Goal: Task Accomplishment & Management: Complete application form

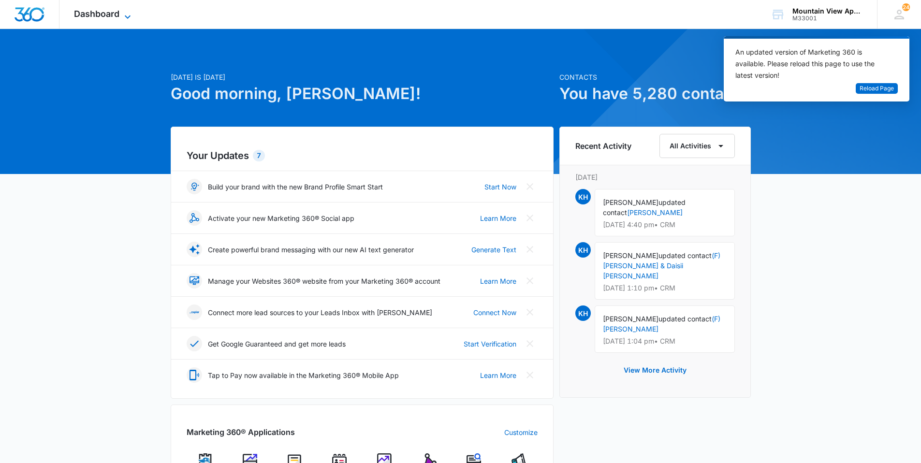
click at [128, 12] on icon at bounding box center [128, 17] width 12 height 12
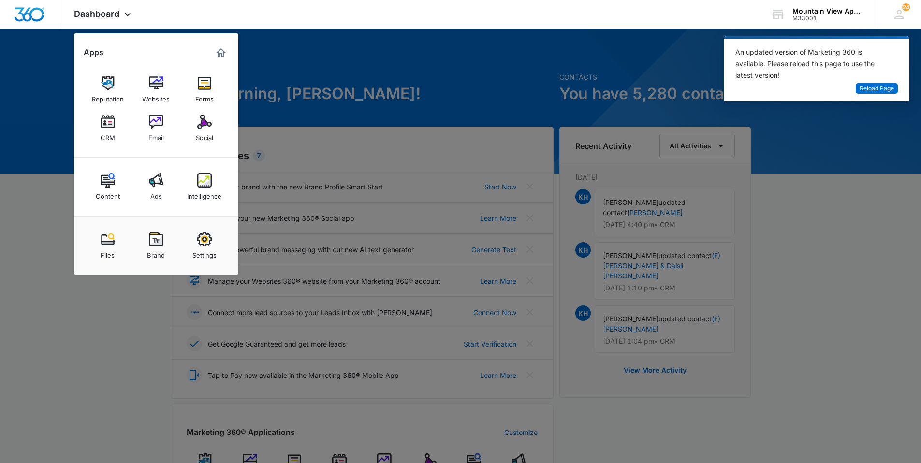
click at [121, 125] on link "CRM" at bounding box center [107, 128] width 37 height 37
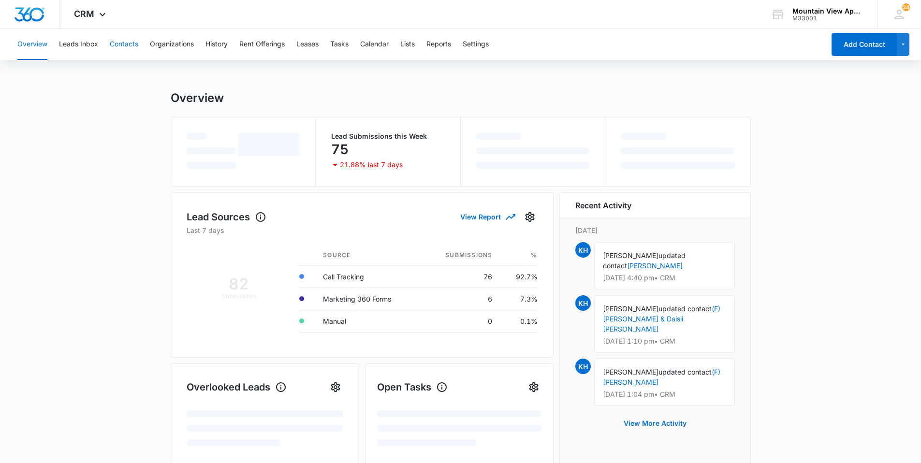
click at [129, 45] on button "Contacts" at bounding box center [124, 44] width 29 height 31
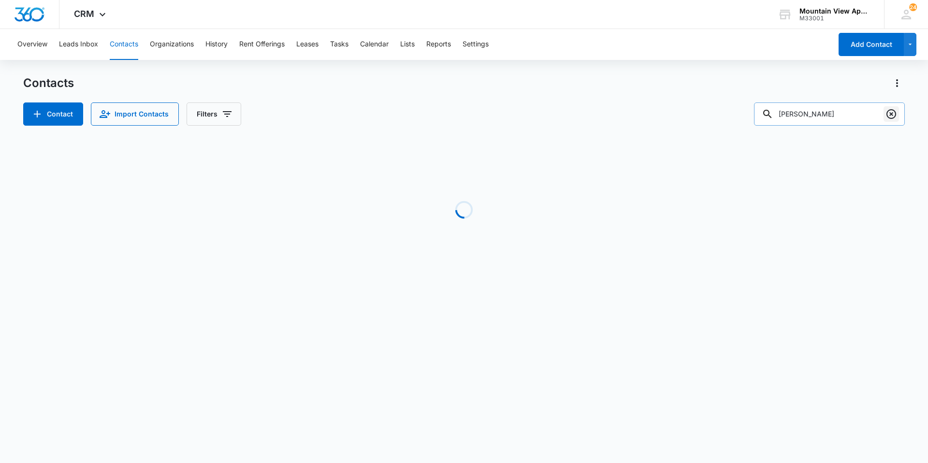
click at [893, 117] on icon "Clear" at bounding box center [891, 114] width 12 height 12
click at [847, 118] on input "text" at bounding box center [836, 113] width 136 height 23
type input "[PERSON_NAME]"
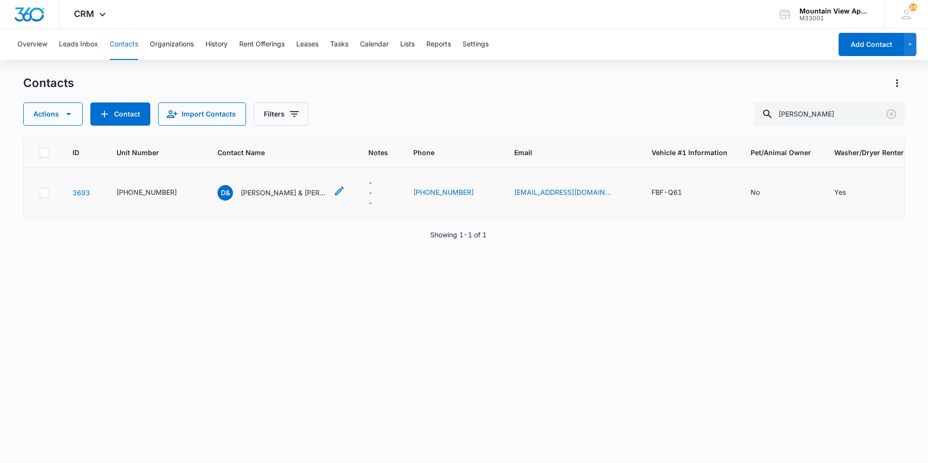
click at [279, 195] on p "[PERSON_NAME] & [PERSON_NAME]" at bounding box center [284, 192] width 87 height 10
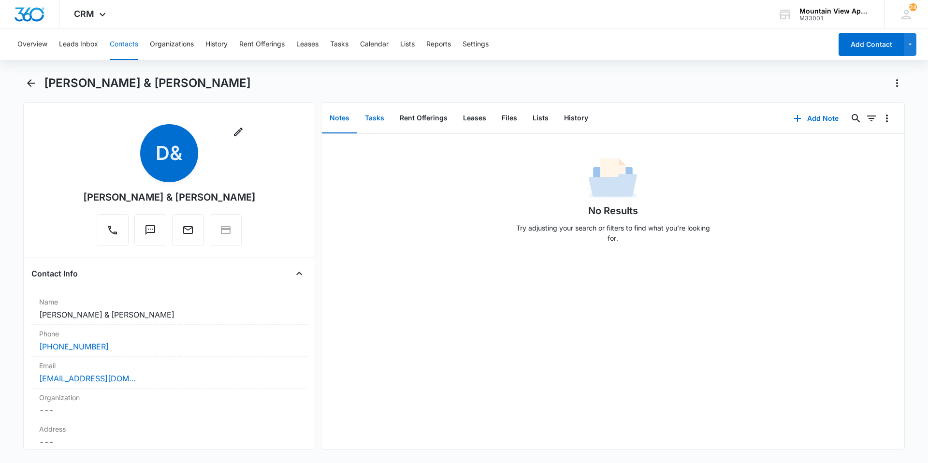
click at [382, 123] on button "Tasks" at bounding box center [374, 118] width 35 height 30
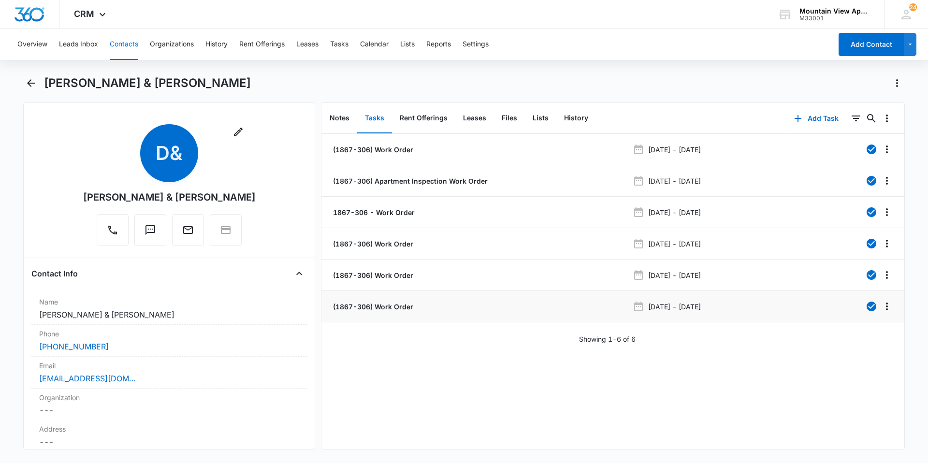
click at [413, 309] on div "(1867-306) Work Order" at bounding box center [480, 307] width 298 height 10
click at [410, 310] on p "(1867-306) Work Order" at bounding box center [372, 307] width 82 height 10
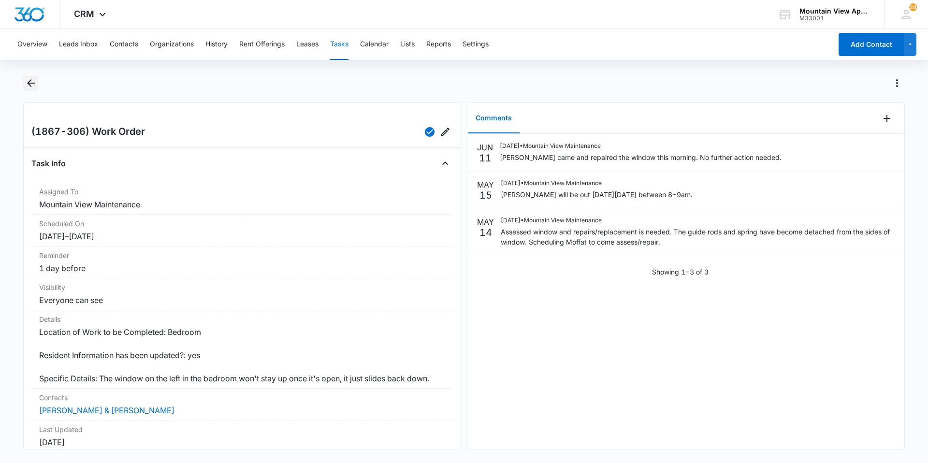
click at [25, 85] on icon "Back" at bounding box center [31, 83] width 12 height 12
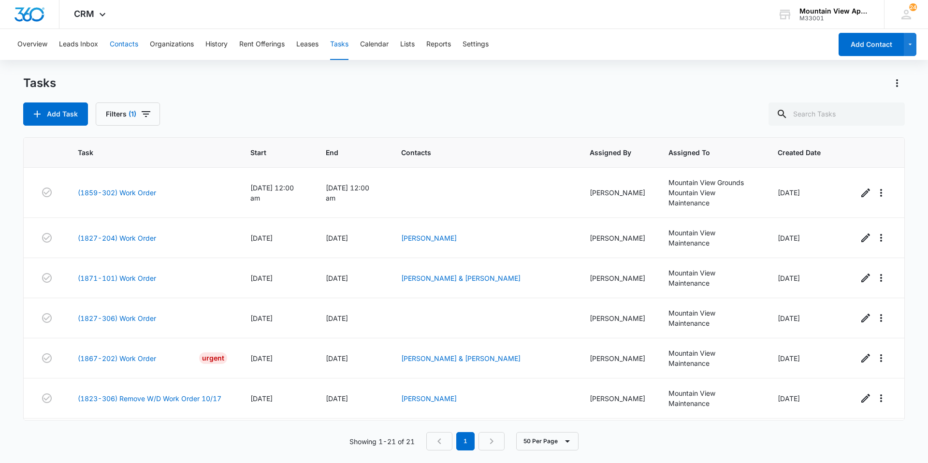
click at [136, 51] on button "Contacts" at bounding box center [124, 44] width 29 height 31
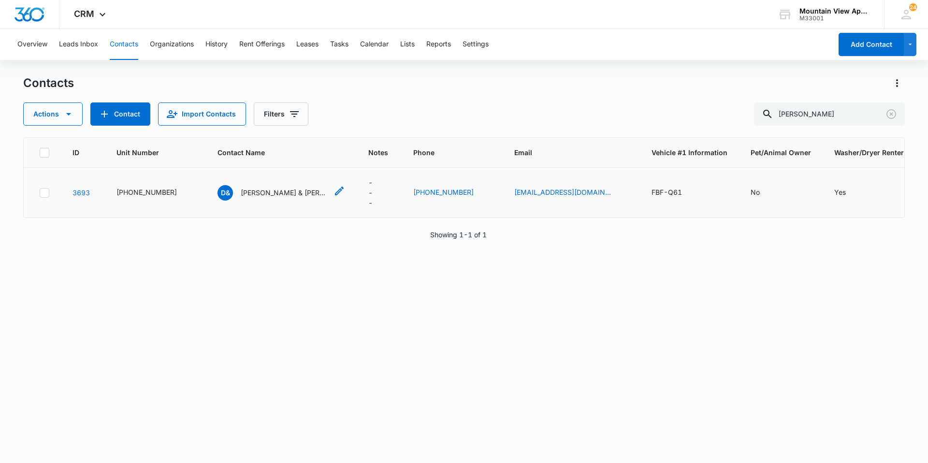
click at [282, 191] on p "[PERSON_NAME] & [PERSON_NAME]" at bounding box center [284, 192] width 87 height 10
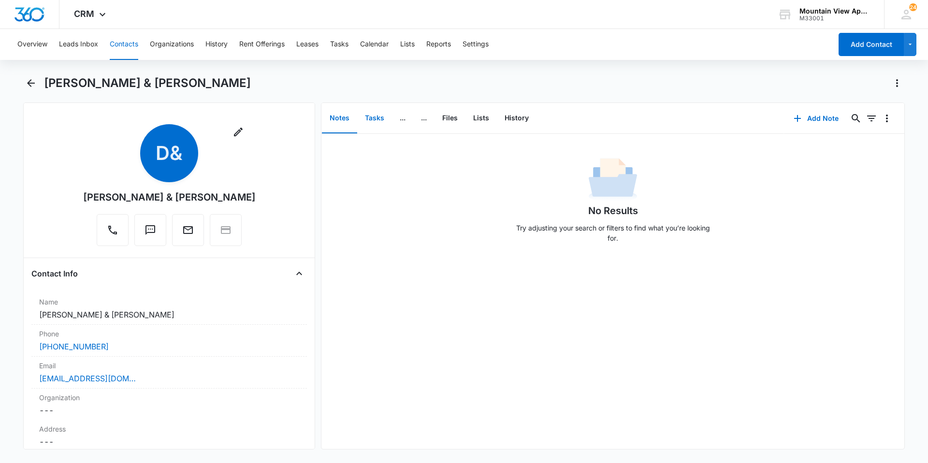
click at [381, 119] on button "Tasks" at bounding box center [374, 118] width 35 height 30
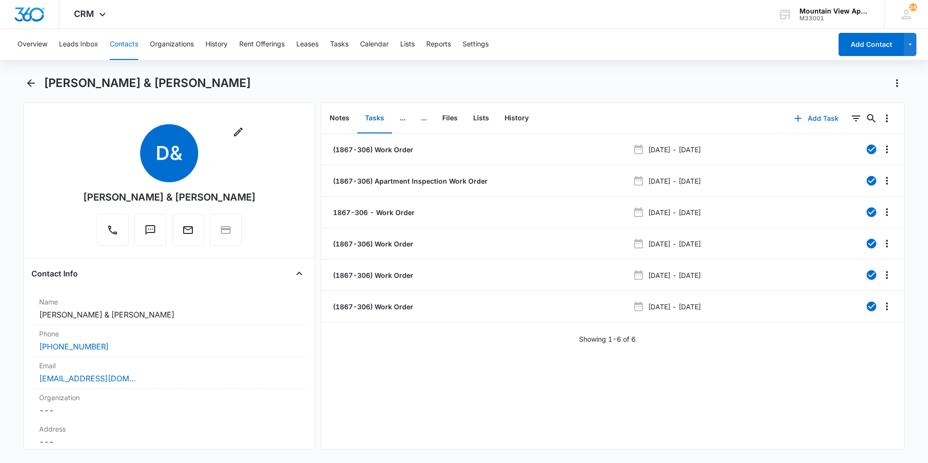
click at [822, 122] on button "Add Task" at bounding box center [816, 118] width 64 height 23
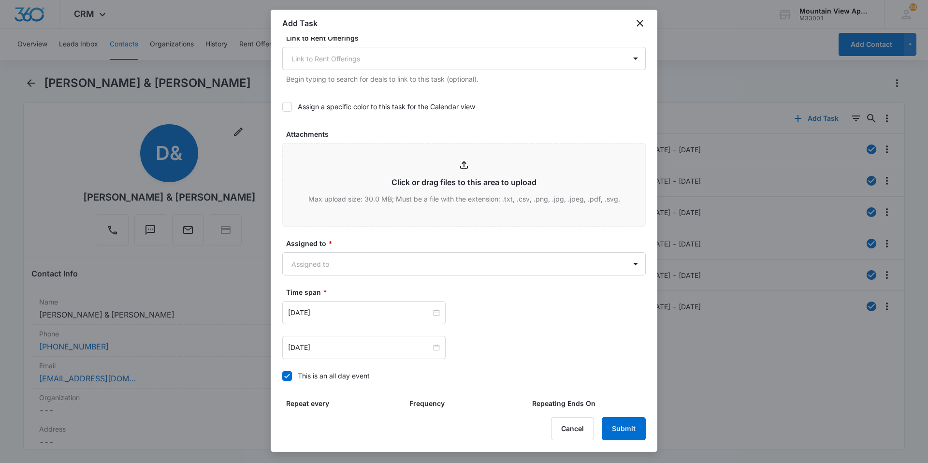
scroll to position [435, 0]
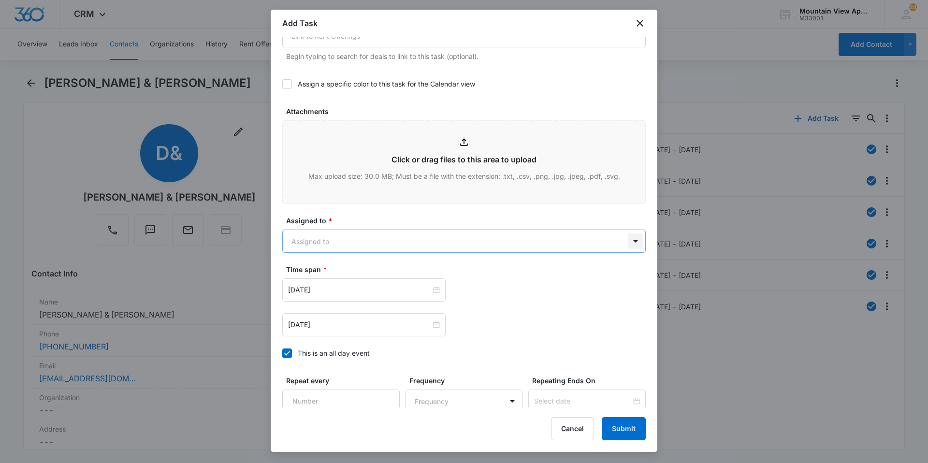
click at [628, 237] on body "CRM Apps Reputation Websites Forms CRM Email Social Content Ads Intelligence Fi…" at bounding box center [464, 231] width 928 height 463
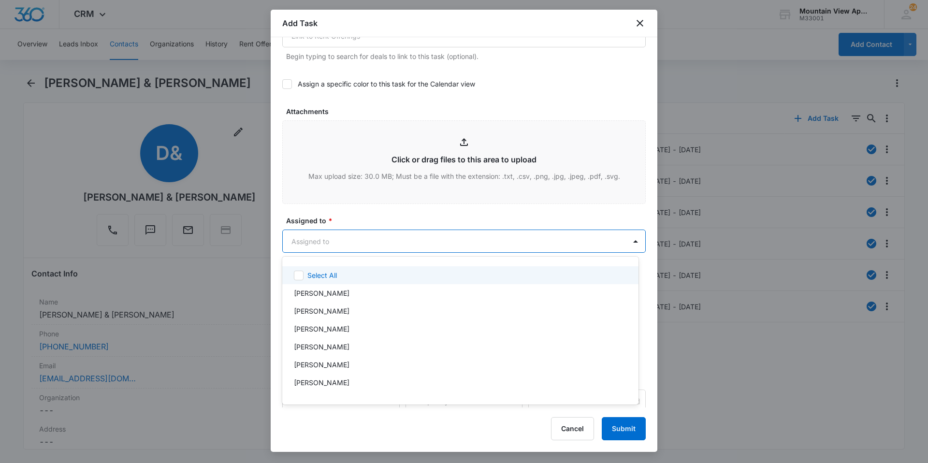
click at [486, 241] on div at bounding box center [464, 231] width 928 height 463
click at [628, 241] on body "CRM Apps Reputation Websites Forms CRM Email Social Content Ads Intelligence Fi…" at bounding box center [464, 231] width 928 height 463
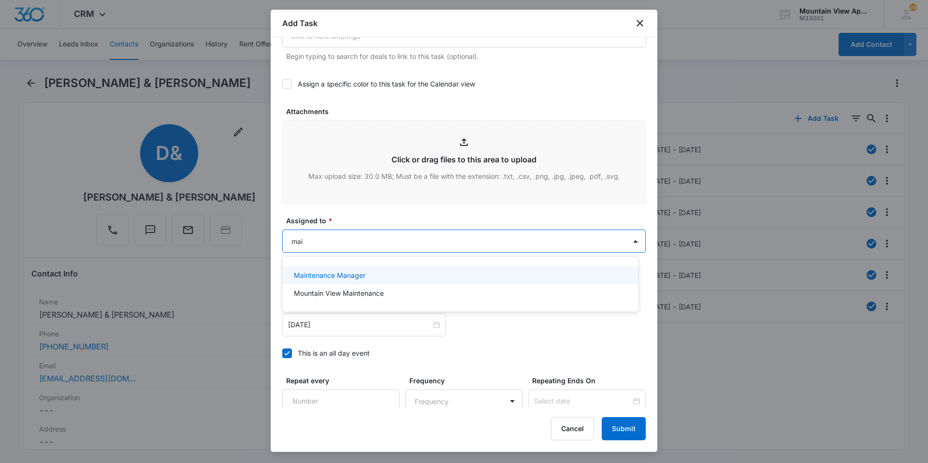
scroll to position [0, 0]
type input "main"
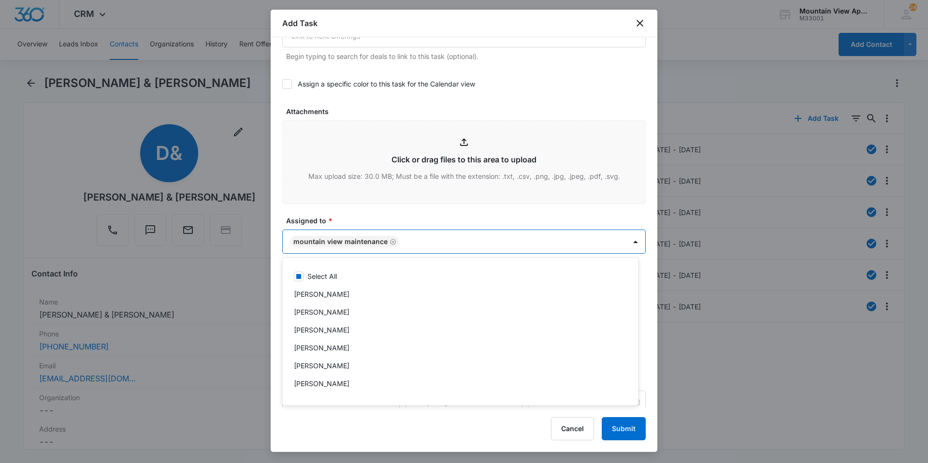
click at [440, 217] on div at bounding box center [464, 231] width 928 height 463
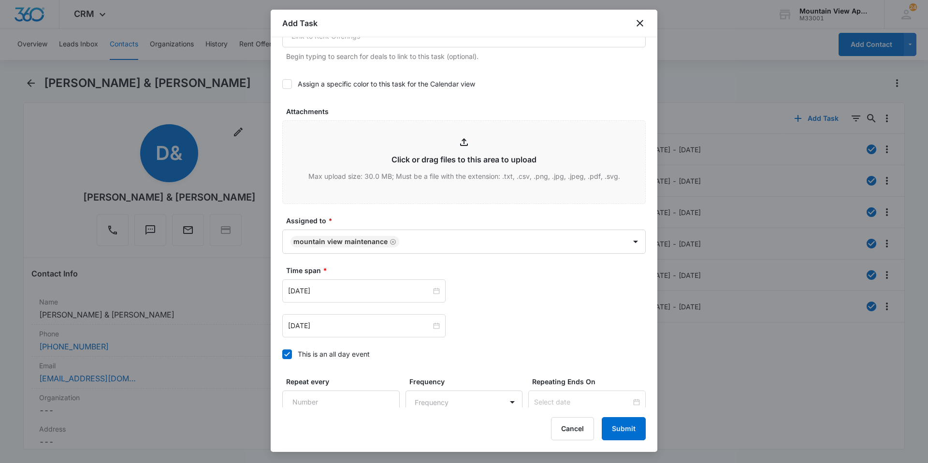
click at [505, 287] on div "[DATE]" at bounding box center [463, 290] width 363 height 23
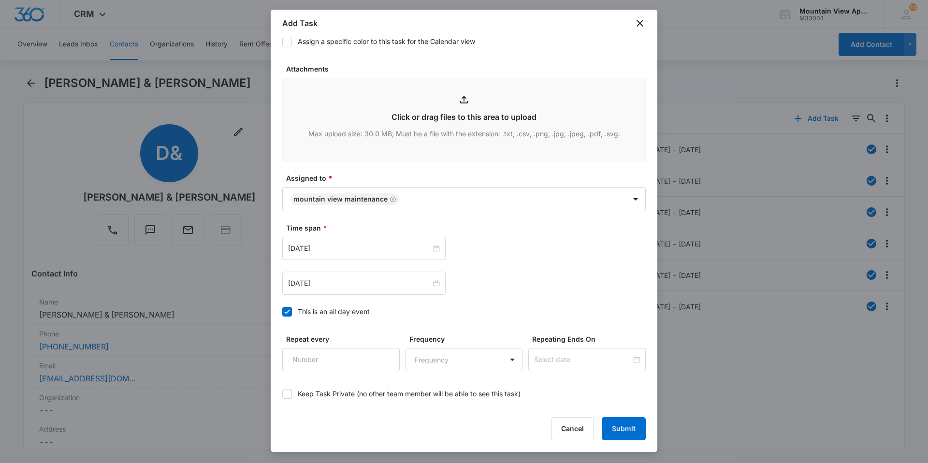
scroll to position [523, 0]
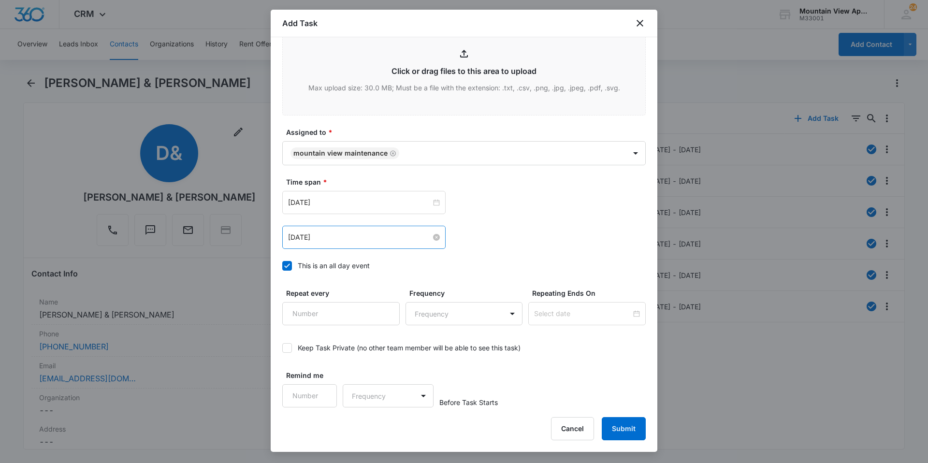
click at [390, 239] on input "[DATE]" at bounding box center [359, 237] width 143 height 11
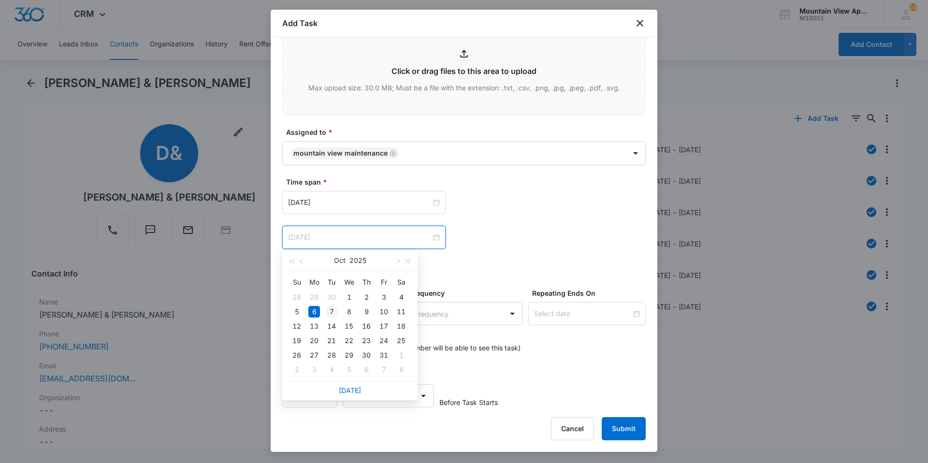
type input "[DATE]"
click at [335, 314] on div "7" at bounding box center [332, 312] width 12 height 12
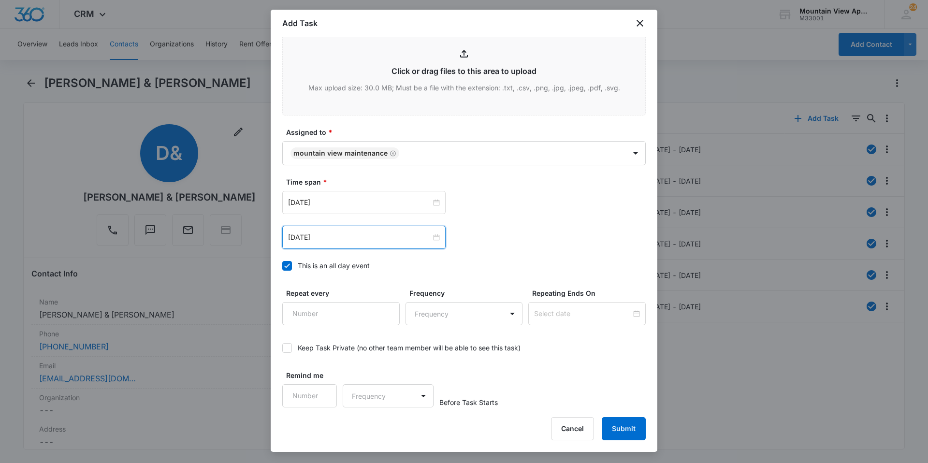
click at [498, 244] on div "[DATE] [DATE] Su Mo Tu We Th Fr Sa 28 29 30 1 2 3 4 5 6 7 8 9 10 11 12 13 14 15…" at bounding box center [463, 237] width 363 height 23
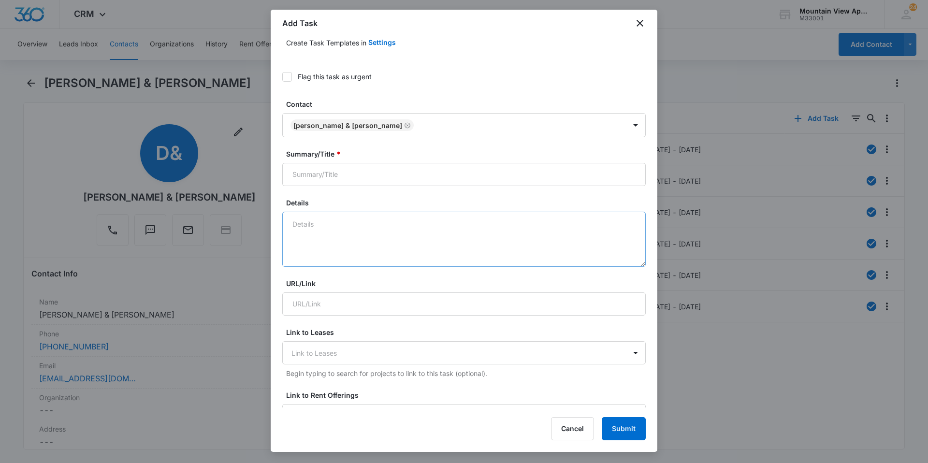
scroll to position [0, 0]
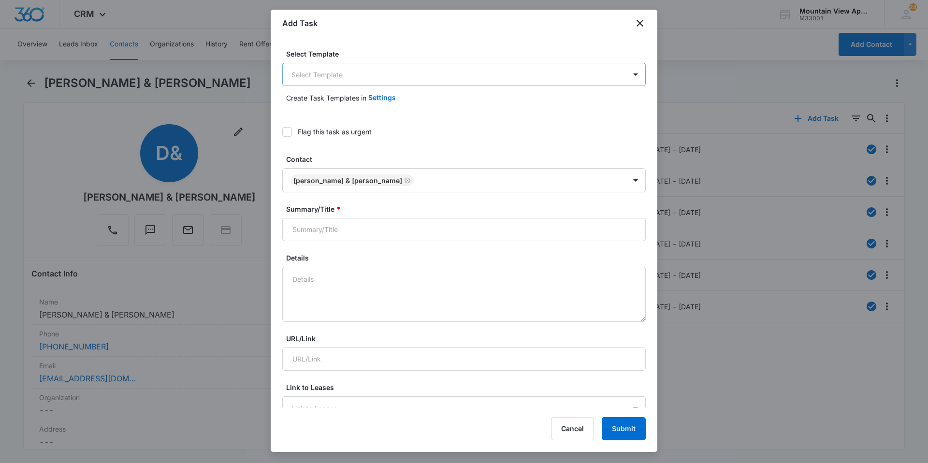
click at [383, 72] on body "CRM Apps Reputation Websites Forms CRM Email Social Content Ads Intelligence Fi…" at bounding box center [464, 231] width 928 height 463
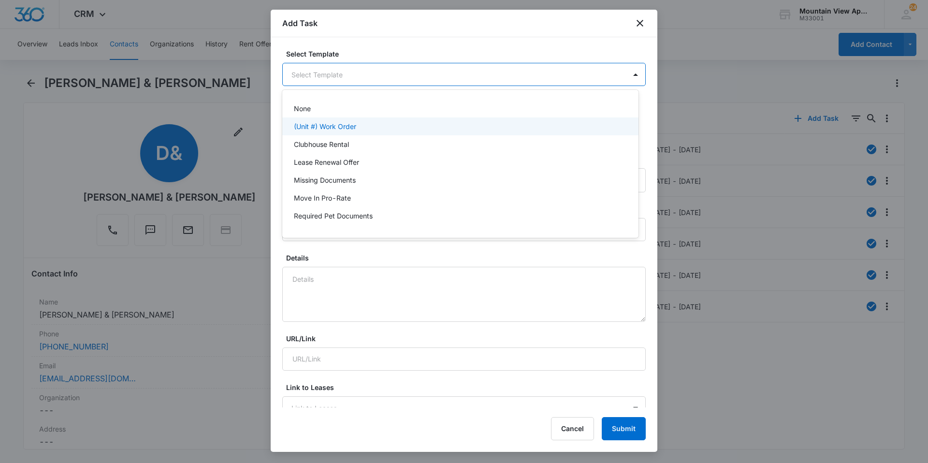
click at [367, 124] on div "(Unit #) Work Order" at bounding box center [459, 126] width 331 height 10
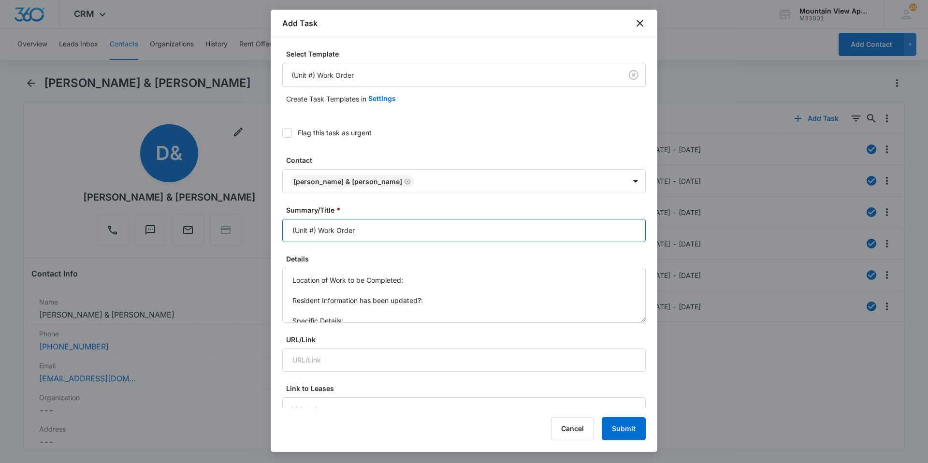
drag, startPoint x: 316, startPoint y: 231, endPoint x: 260, endPoint y: 234, distance: 56.1
click at [262, 234] on body "CRM Apps Reputation Websites Forms CRM Email Social Content Ads Intelligence Fi…" at bounding box center [464, 231] width 928 height 463
type input "1867-306 - Work Order"
click at [444, 283] on textarea "Location of Work to be Completed: Resident Information has been updated?: Speci…" at bounding box center [463, 295] width 363 height 55
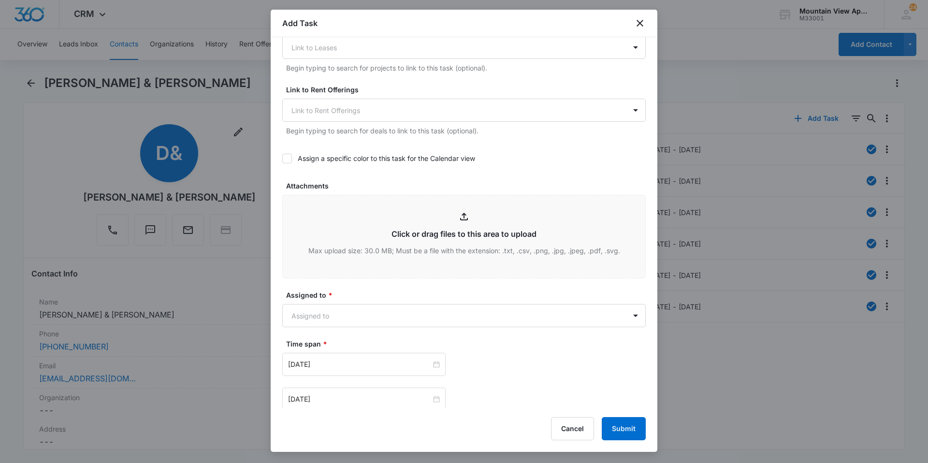
scroll to position [483, 0]
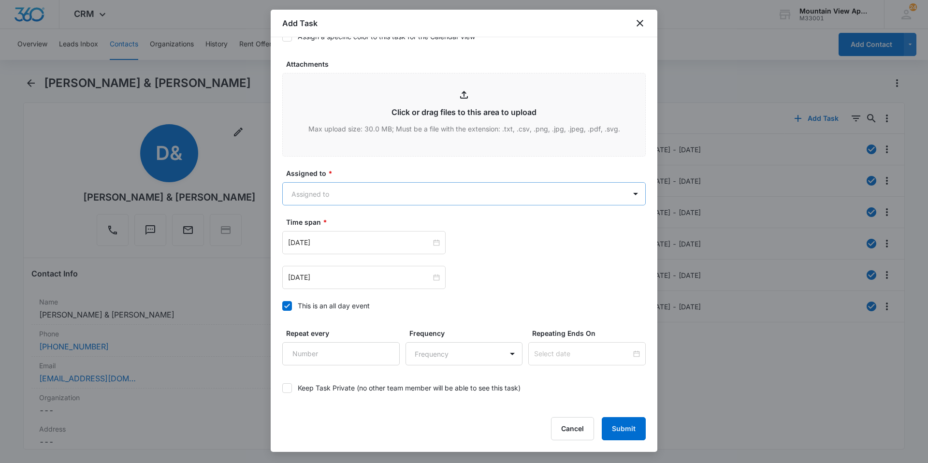
type textarea "Location of Work to be Completed: Heat Test Resident Information has been updat…"
click at [443, 203] on body "CRM Apps Reputation Websites Forms CRM Email Social Content Ads Intelligence Fi…" at bounding box center [464, 231] width 928 height 463
type input "main"
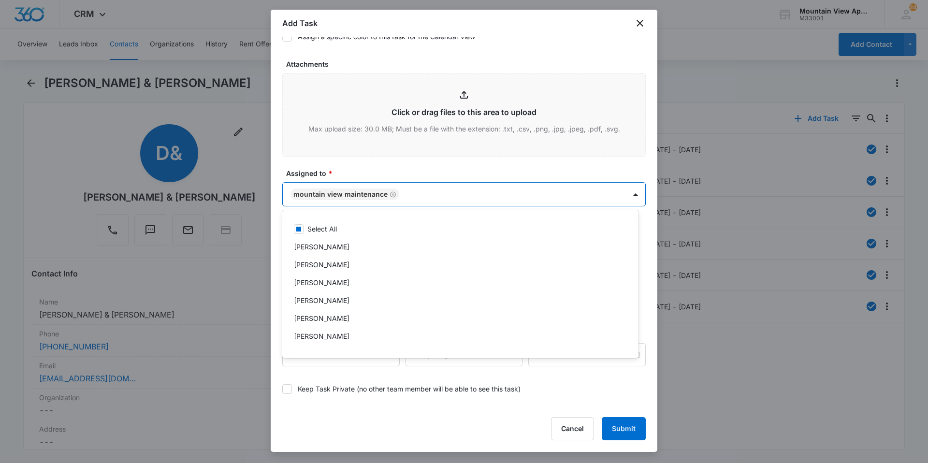
click at [447, 171] on div at bounding box center [464, 231] width 928 height 463
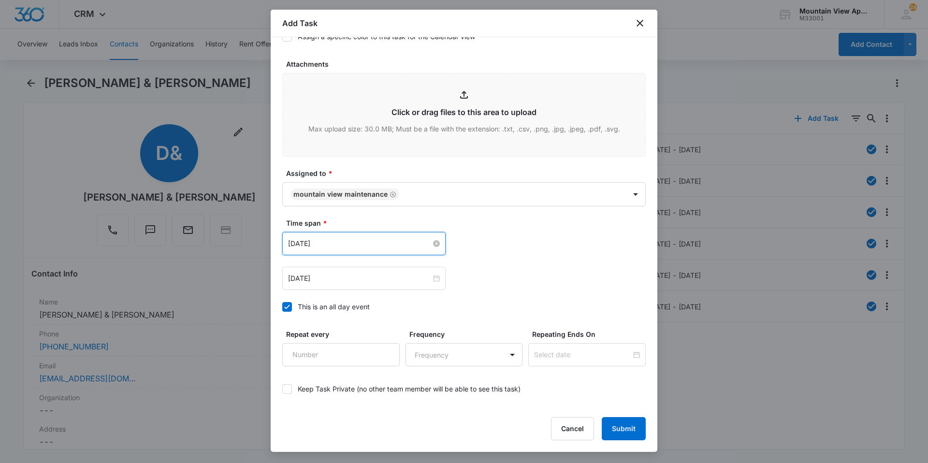
click at [389, 241] on input "[DATE]" at bounding box center [359, 243] width 143 height 11
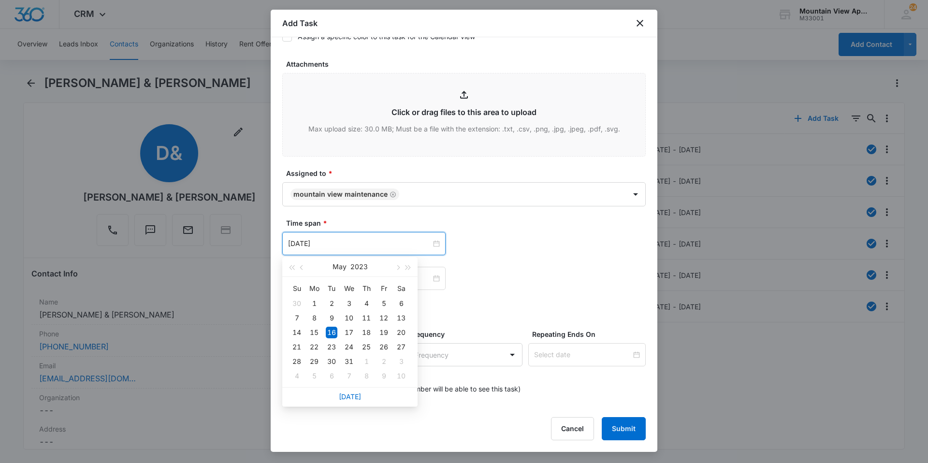
click at [361, 397] on div "[DATE]" at bounding box center [349, 396] width 135 height 19
click at [356, 398] on link "[DATE]" at bounding box center [350, 396] width 22 height 8
type input "[DATE]"
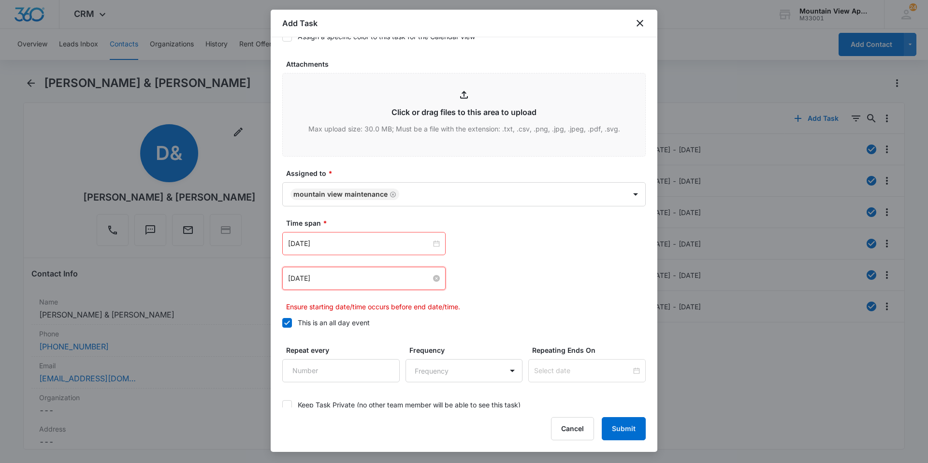
click at [356, 282] on input "[DATE]" at bounding box center [359, 278] width 143 height 11
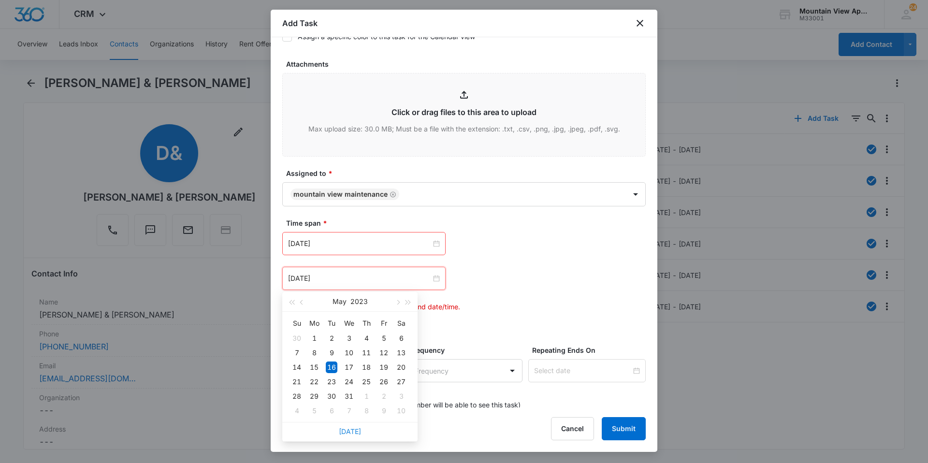
click at [355, 429] on link "[DATE]" at bounding box center [350, 431] width 22 height 8
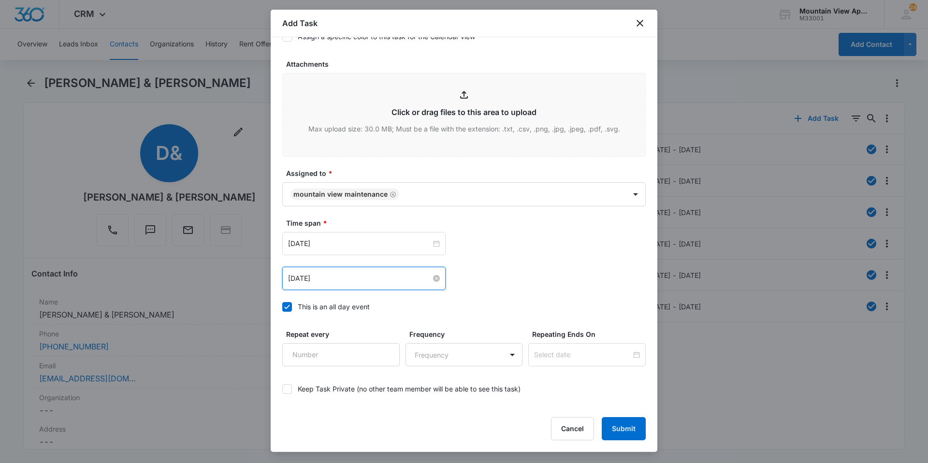
click at [346, 275] on input "[DATE]" at bounding box center [359, 278] width 143 height 11
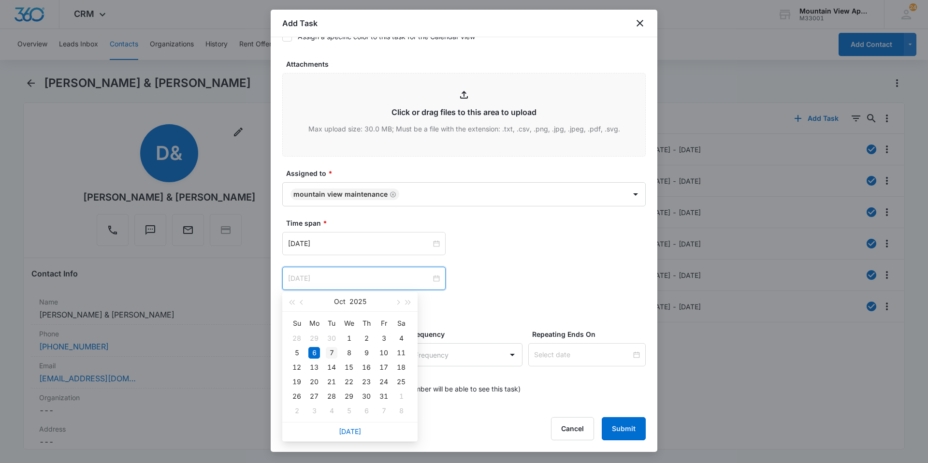
type input "[DATE]"
click at [335, 353] on div "7" at bounding box center [332, 353] width 12 height 12
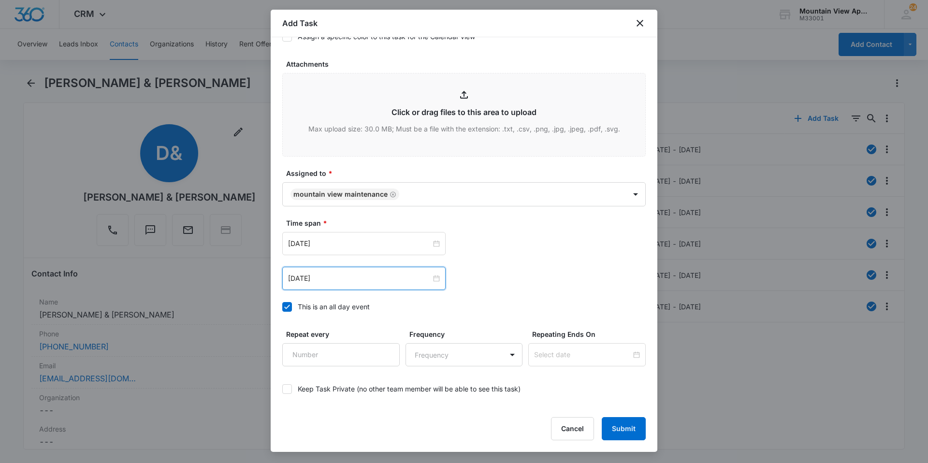
click at [505, 292] on div "Time span * [DATE] [DATE] Su Mo Tu We Th Fr Sa 28 29 30 1 2 3 4 5 6 7 8 9 10 11…" at bounding box center [463, 268] width 363 height 100
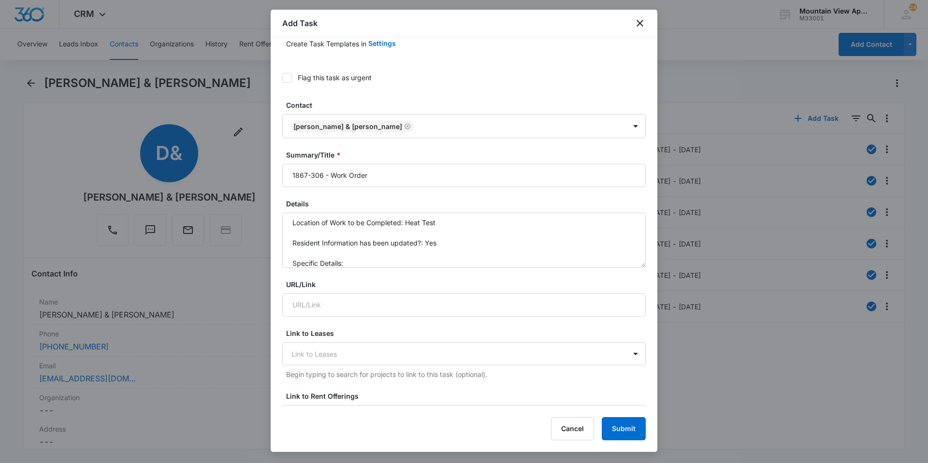
scroll to position [0, 0]
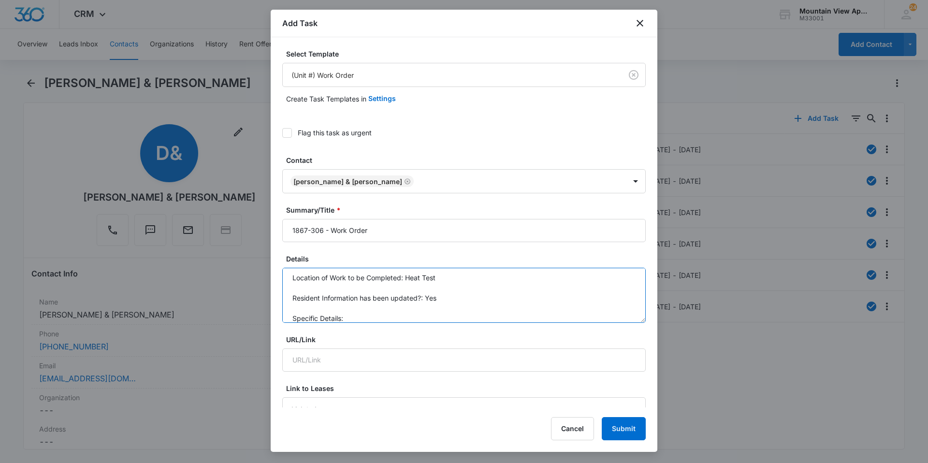
click at [419, 319] on textarea "Location of Work to be Completed: Heat Test Resident Information has been updat…" at bounding box center [463, 295] width 363 height 55
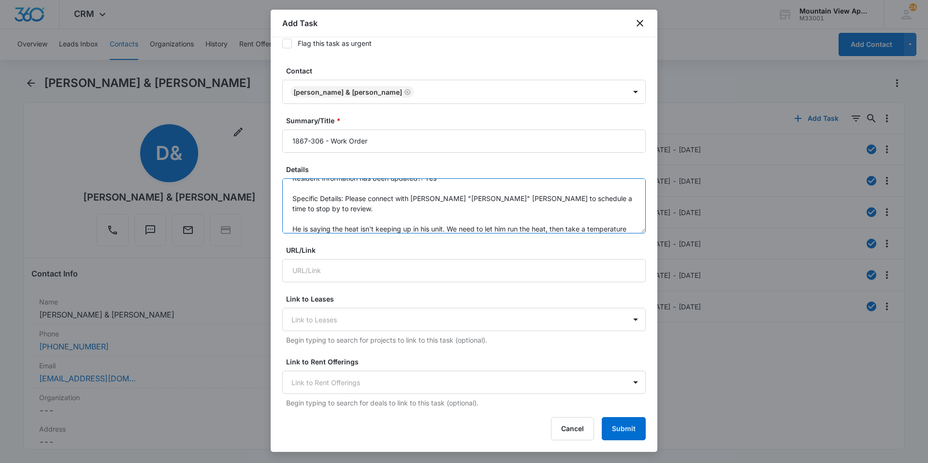
scroll to position [81, 0]
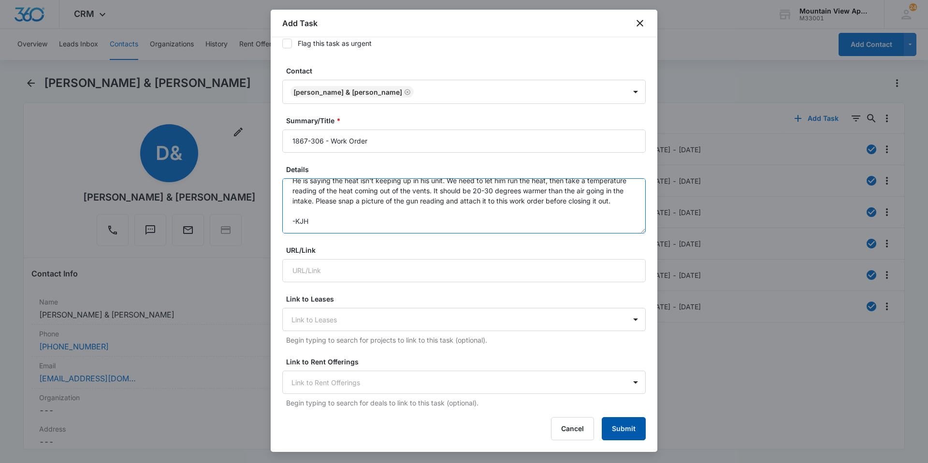
type textarea "Location of Work to be Completed: Heat Test Resident Information has been updat…"
click at [614, 425] on button "Submit" at bounding box center [624, 428] width 44 height 23
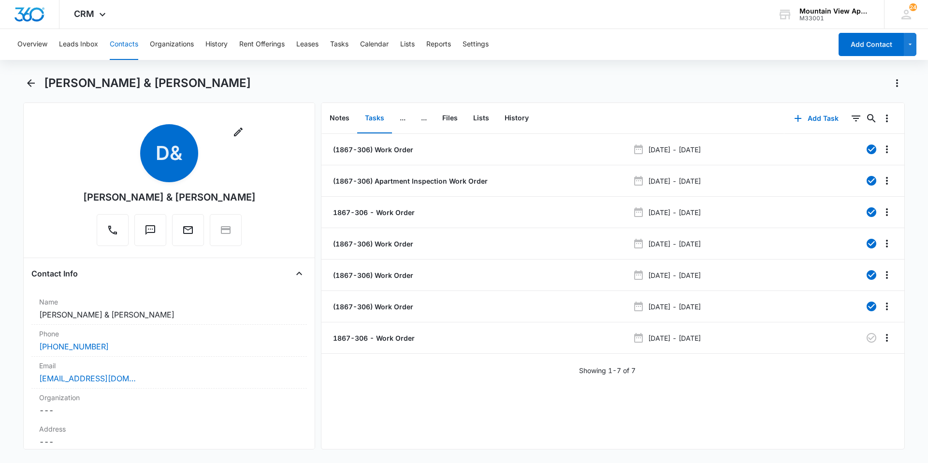
click at [131, 47] on button "Contacts" at bounding box center [124, 44] width 29 height 31
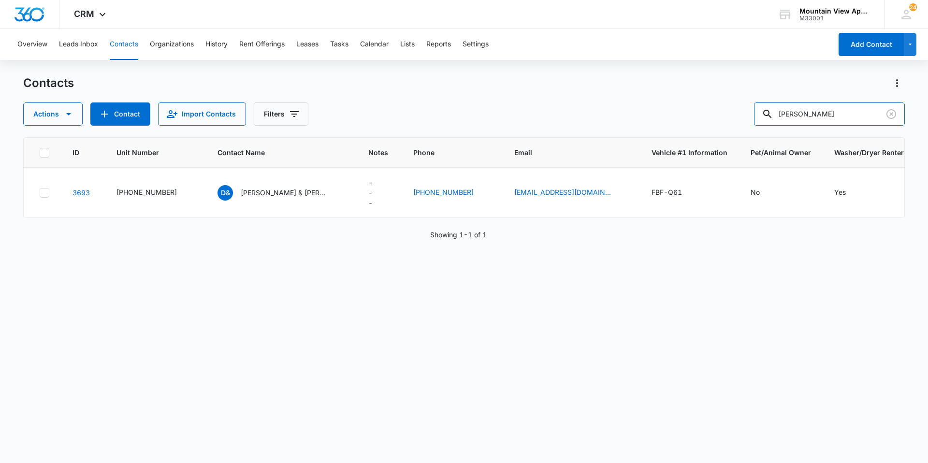
drag, startPoint x: 810, startPoint y: 121, endPoint x: 699, endPoint y: 112, distance: 111.0
click at [706, 114] on div "Actions Contact Import Contacts Filters [PERSON_NAME]" at bounding box center [463, 113] width 881 height 23
type input "aleigha"
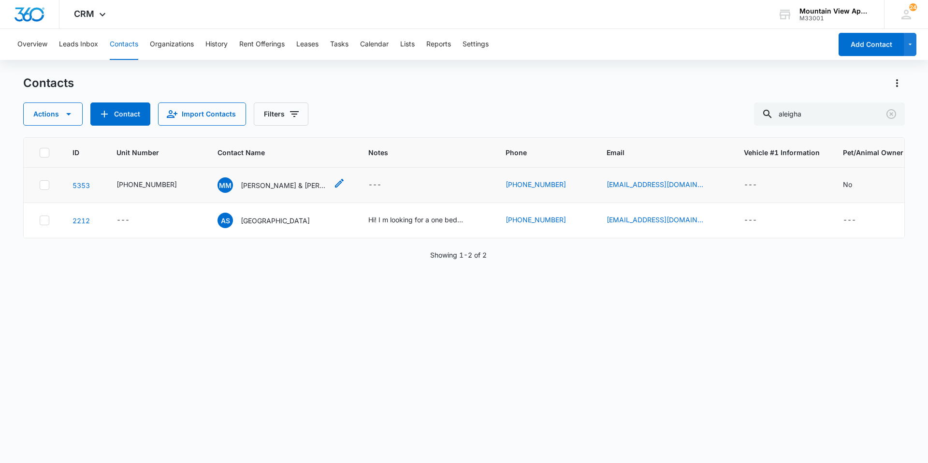
click at [290, 184] on p "[PERSON_NAME] & [PERSON_NAME]" at bounding box center [284, 185] width 87 height 10
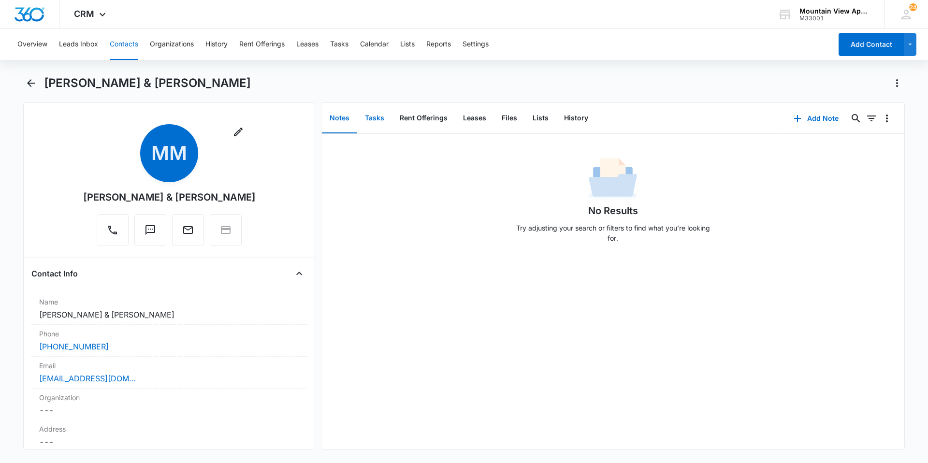
click at [378, 117] on button "Tasks" at bounding box center [374, 118] width 35 height 30
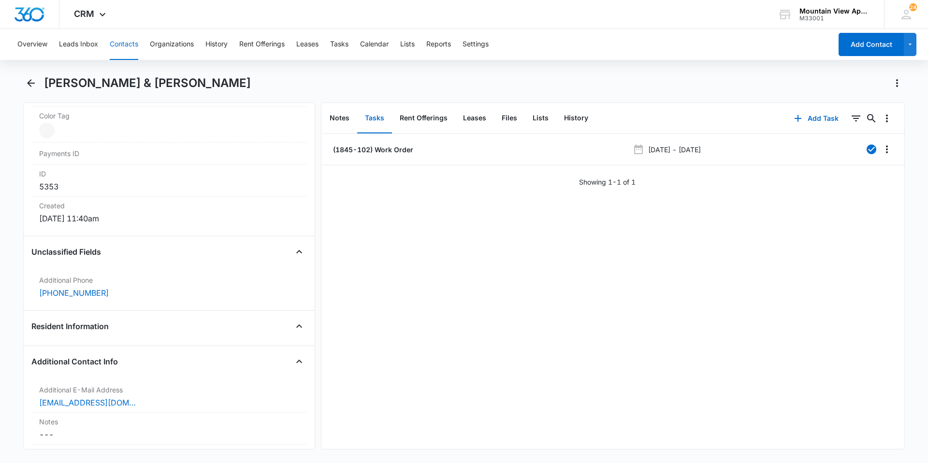
scroll to position [580, 0]
click at [296, 325] on icon "Close" at bounding box center [299, 325] width 6 height 3
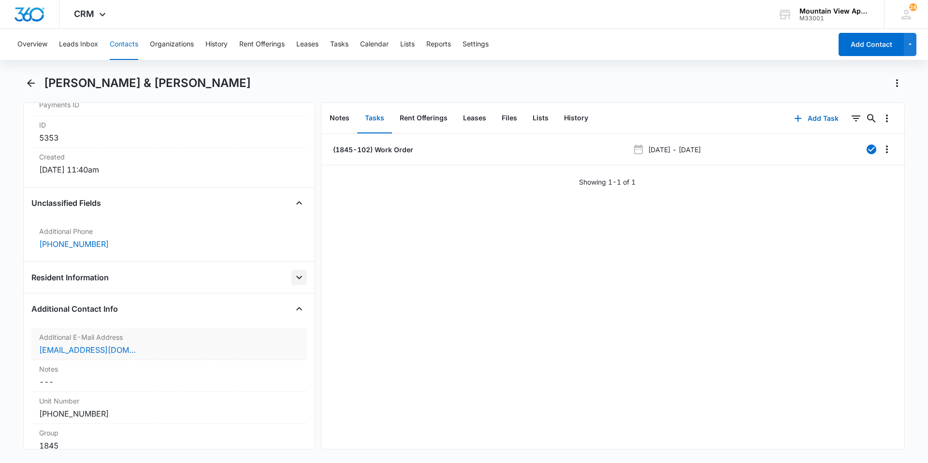
click at [145, 354] on div "[EMAIL_ADDRESS][DOMAIN_NAME]" at bounding box center [169, 350] width 260 height 12
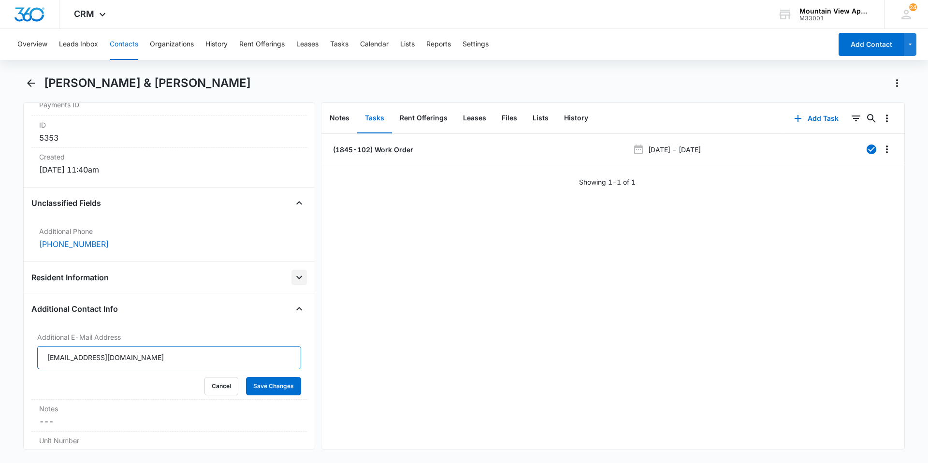
click at [141, 359] on input "[EMAIL_ADDRESS][DOMAIN_NAME]" at bounding box center [169, 357] width 264 height 23
click at [142, 354] on input "[EMAIL_ADDRESS][DOMAIN_NAME]" at bounding box center [169, 357] width 264 height 23
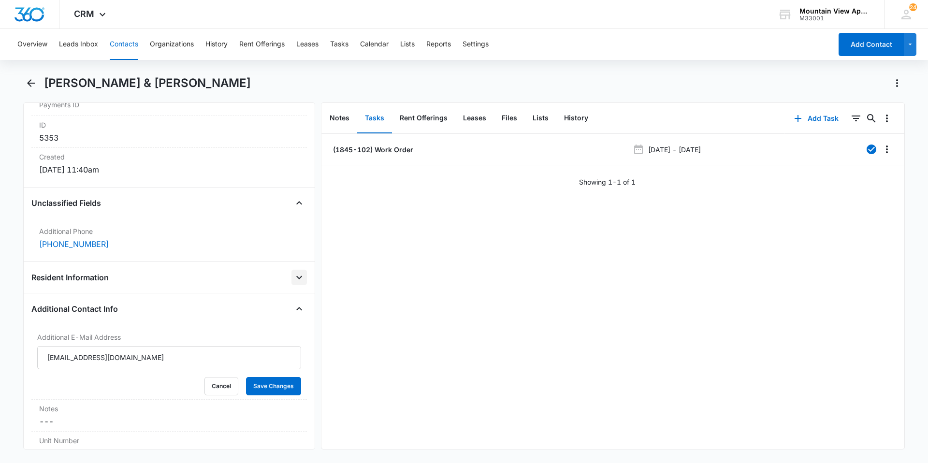
click at [135, 44] on button "Contacts" at bounding box center [124, 44] width 29 height 31
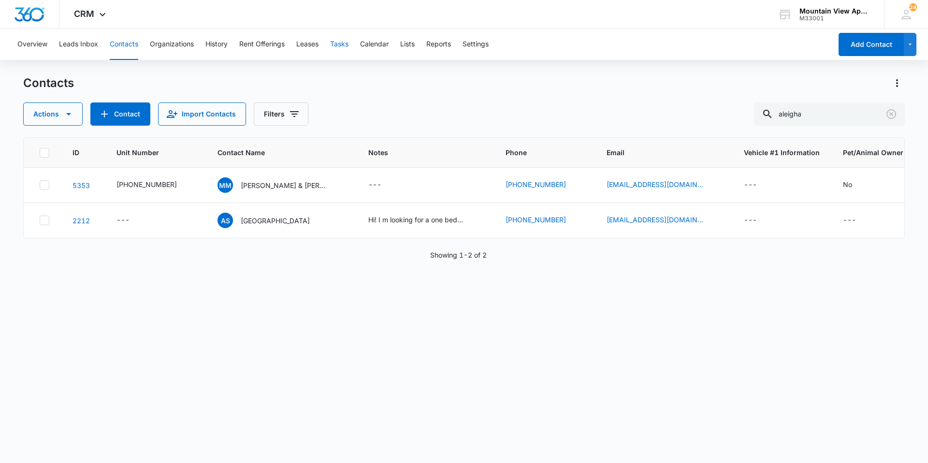
click at [350, 48] on div "Overview Leads Inbox Contacts Organizations History Rent Offerings Leases Tasks…" at bounding box center [422, 44] width 820 height 31
drag, startPoint x: 823, startPoint y: 110, endPoint x: 664, endPoint y: 105, distance: 158.6
click at [666, 105] on div "Actions Contact Import Contacts Filters aleigha" at bounding box center [463, 113] width 881 height 23
type input "[PERSON_NAME]"
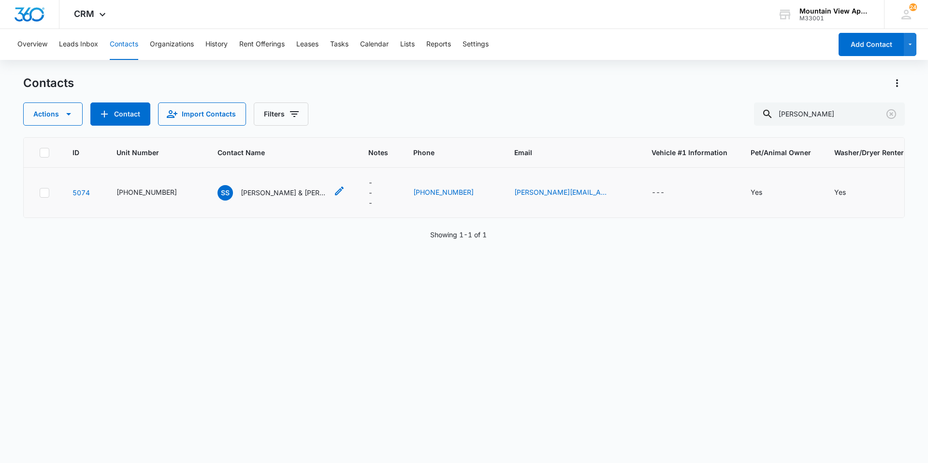
click at [293, 195] on p "[PERSON_NAME] & [PERSON_NAME]" at bounding box center [284, 192] width 87 height 10
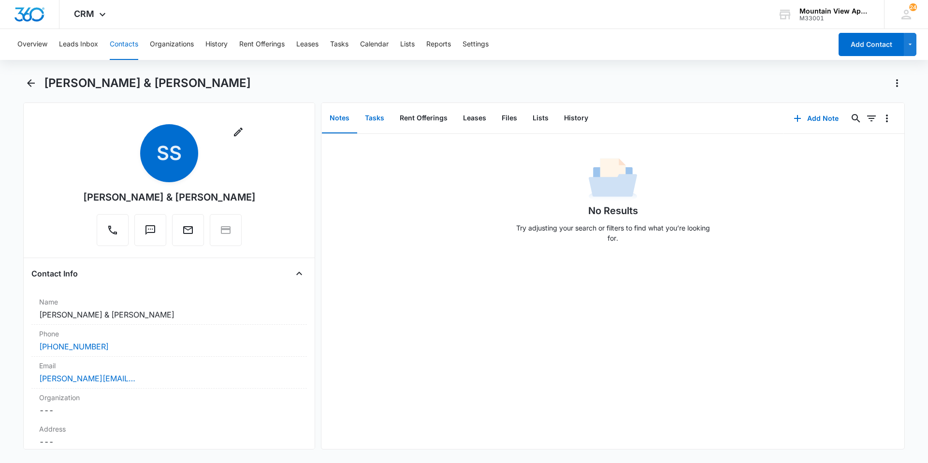
click at [368, 114] on button "Tasks" at bounding box center [374, 118] width 35 height 30
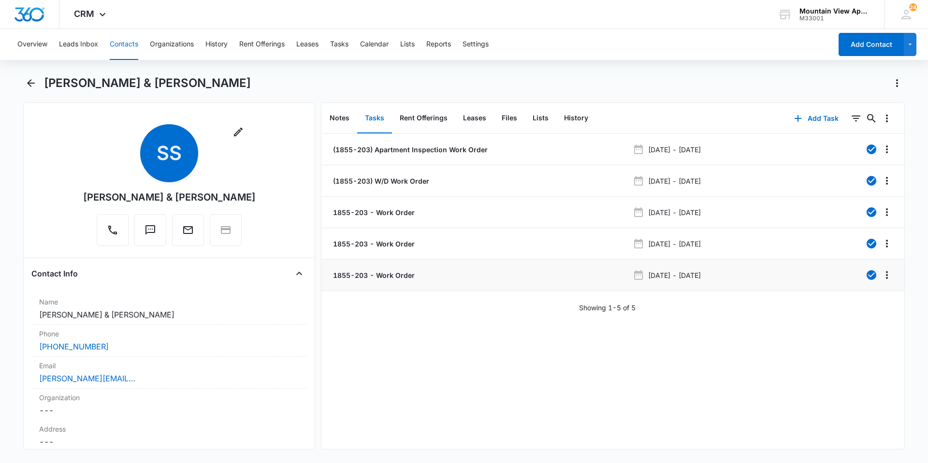
click at [407, 278] on p "1855-203 - Work Order" at bounding box center [373, 275] width 84 height 10
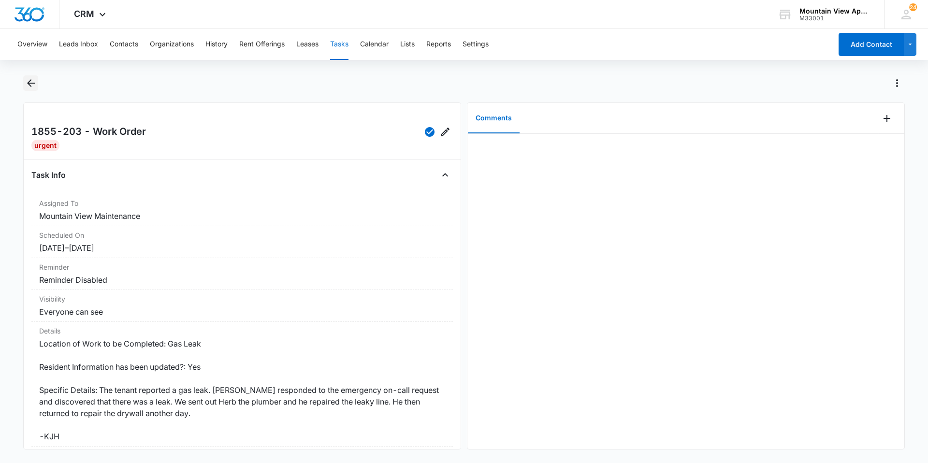
click at [37, 86] on button "Back" at bounding box center [30, 82] width 15 height 15
